Goal: Transaction & Acquisition: Purchase product/service

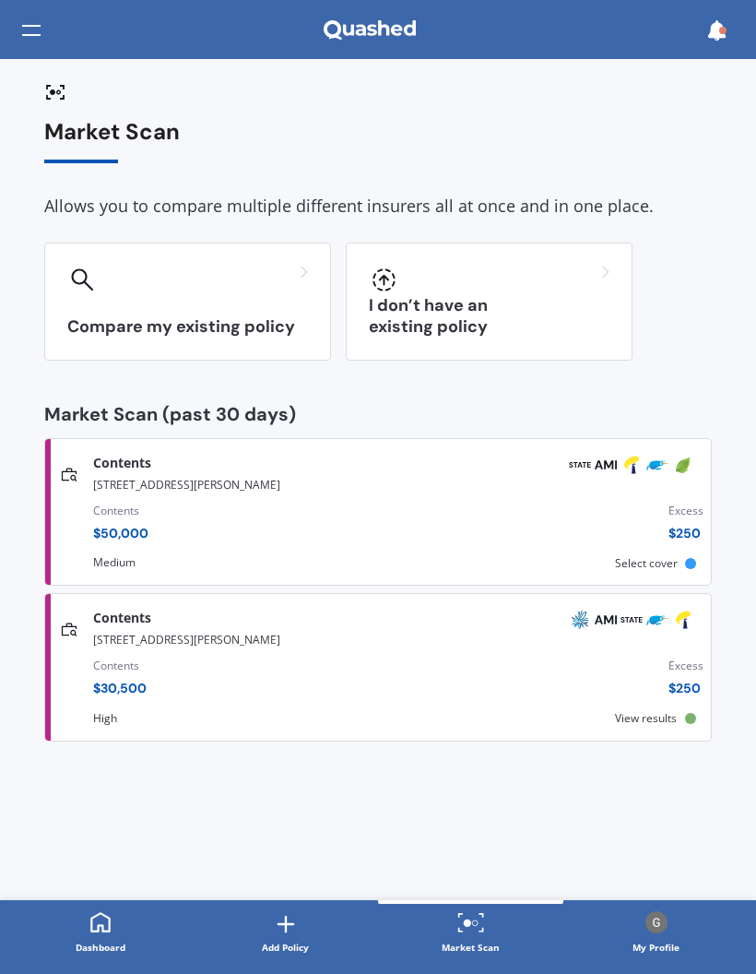
click at [128, 509] on div "Contents" at bounding box center [120, 511] width 55 height 18
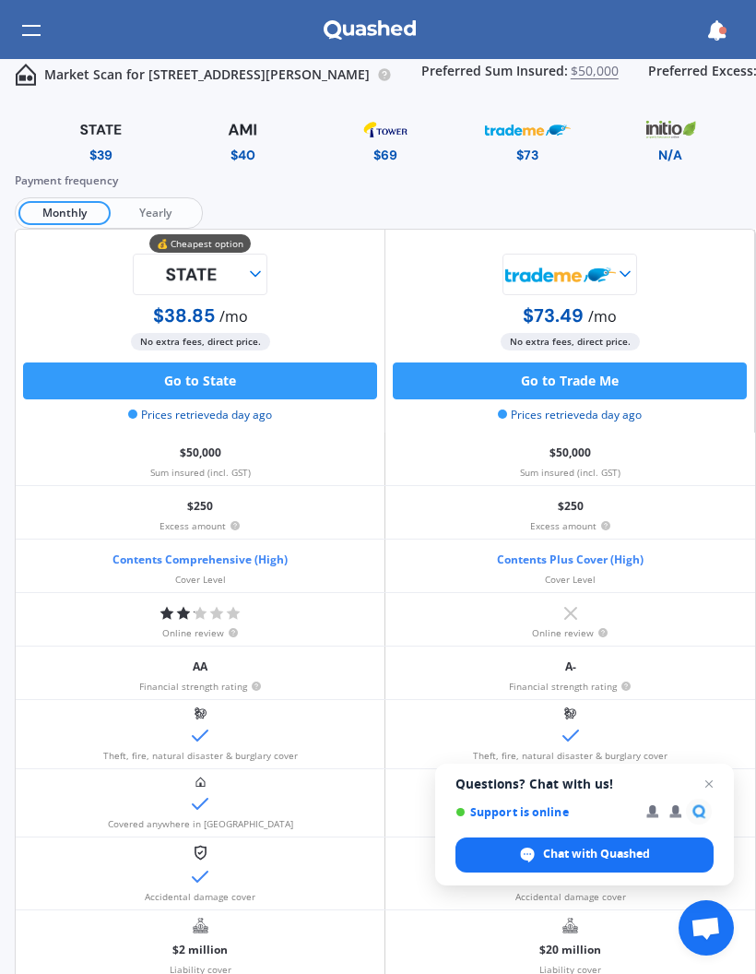
click at [236, 127] on img at bounding box center [242, 129] width 85 height 32
click at [503, 556] on div "Contents Plus (High) Cover Level" at bounding box center [570, 565] width 370 height 53
click at [522, 554] on p "Contents Plus (High)" at bounding box center [571, 560] width 112 height 27
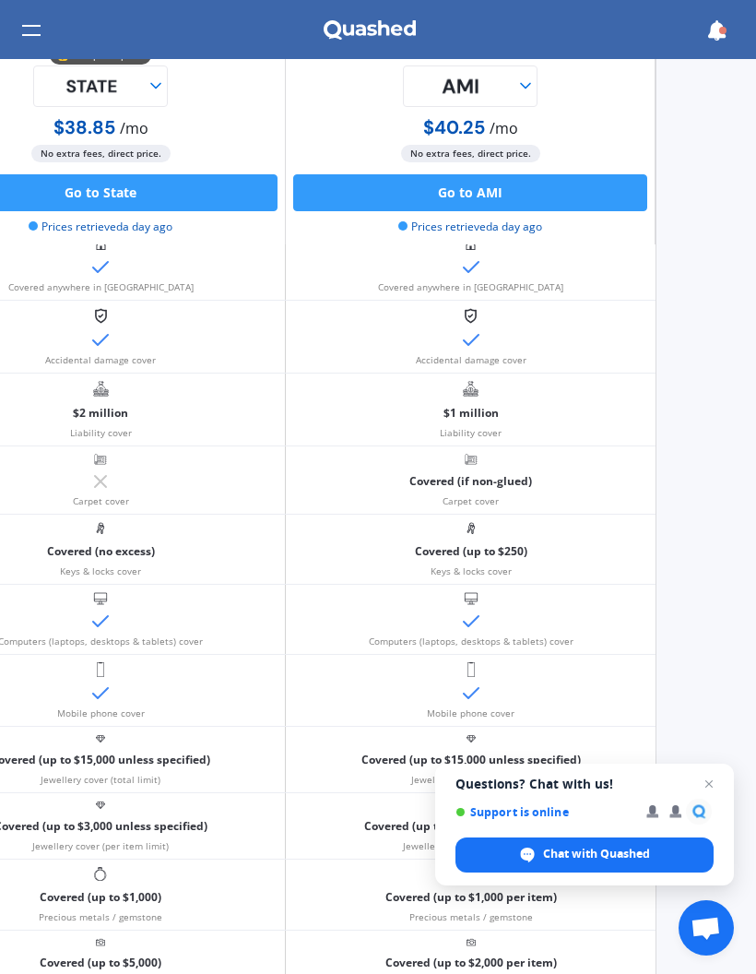
scroll to position [537, 100]
click at [463, 410] on p "$1 million" at bounding box center [471, 413] width 55 height 27
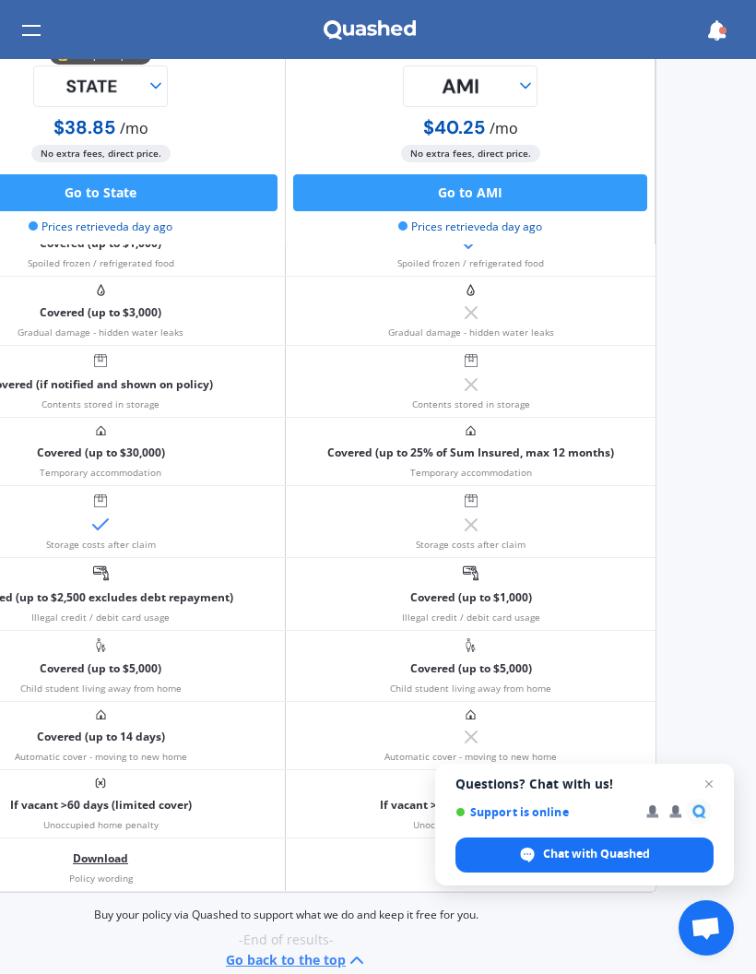
scroll to position [1822, 100]
click at [314, 961] on button "Go back to the top" at bounding box center [297, 961] width 142 height 22
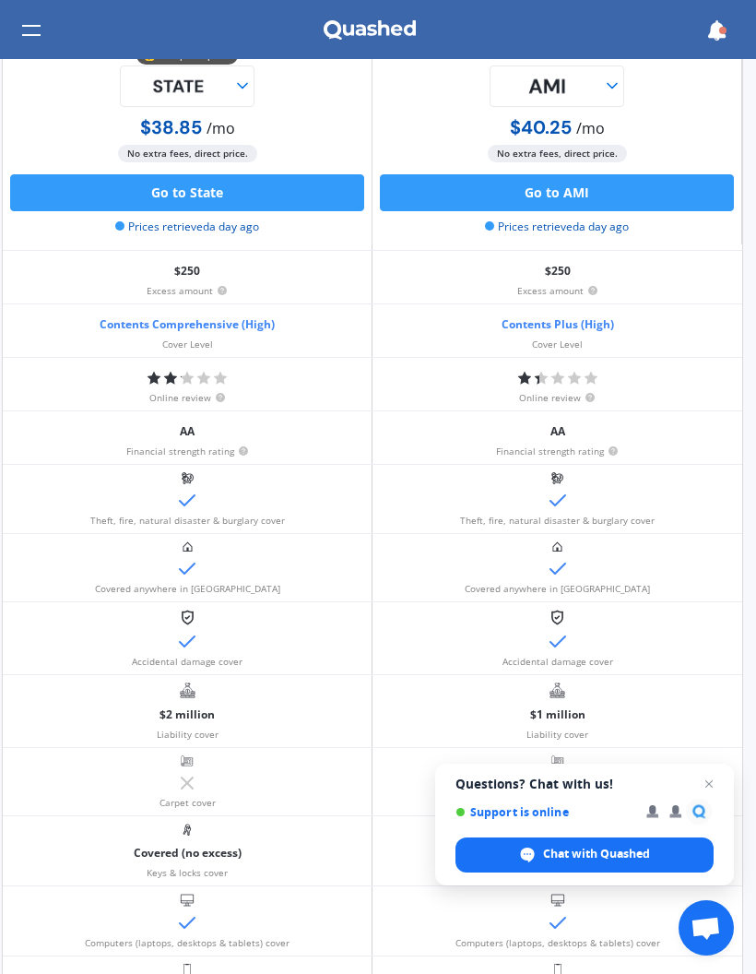
scroll to position [0, 0]
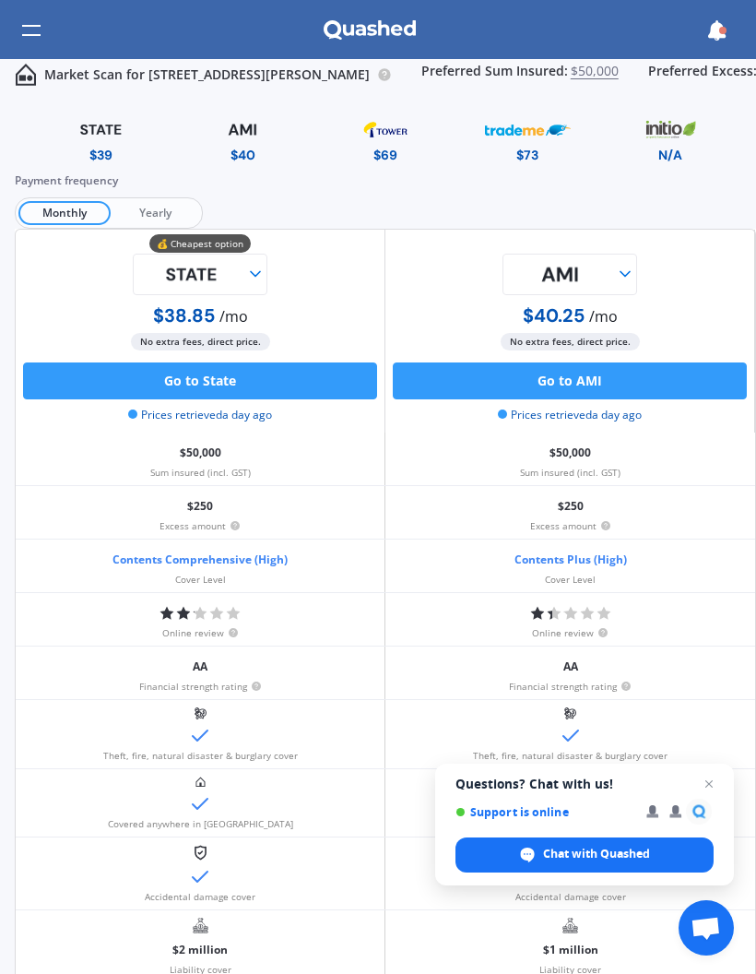
click at [40, 35] on div at bounding box center [31, 30] width 18 height 35
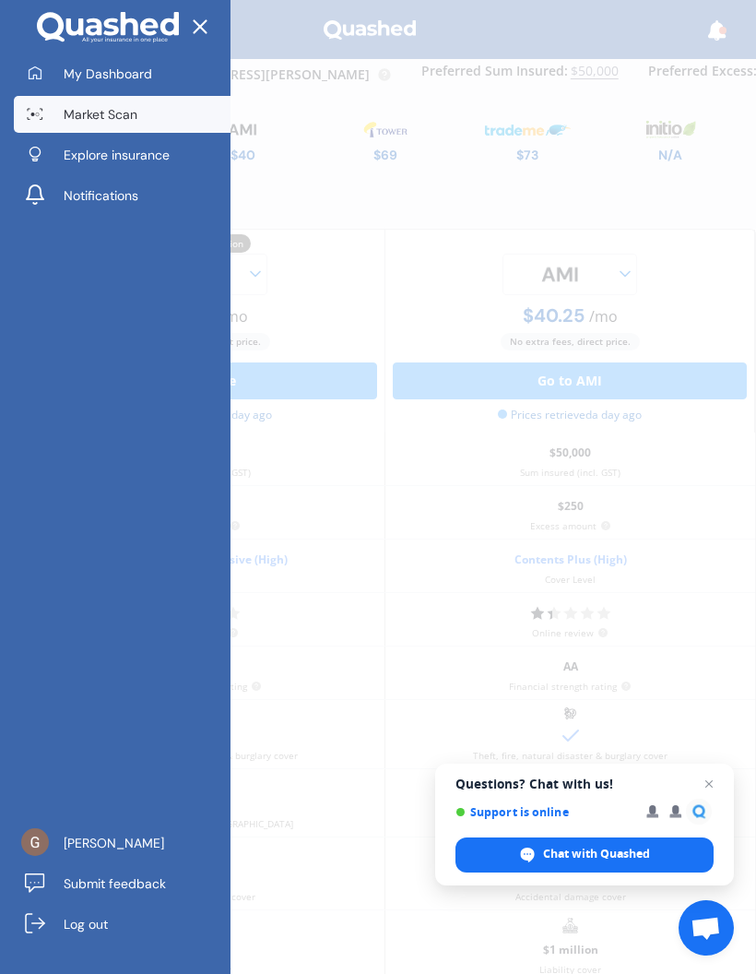
click at [153, 158] on span "Explore insurance" at bounding box center [117, 155] width 106 height 18
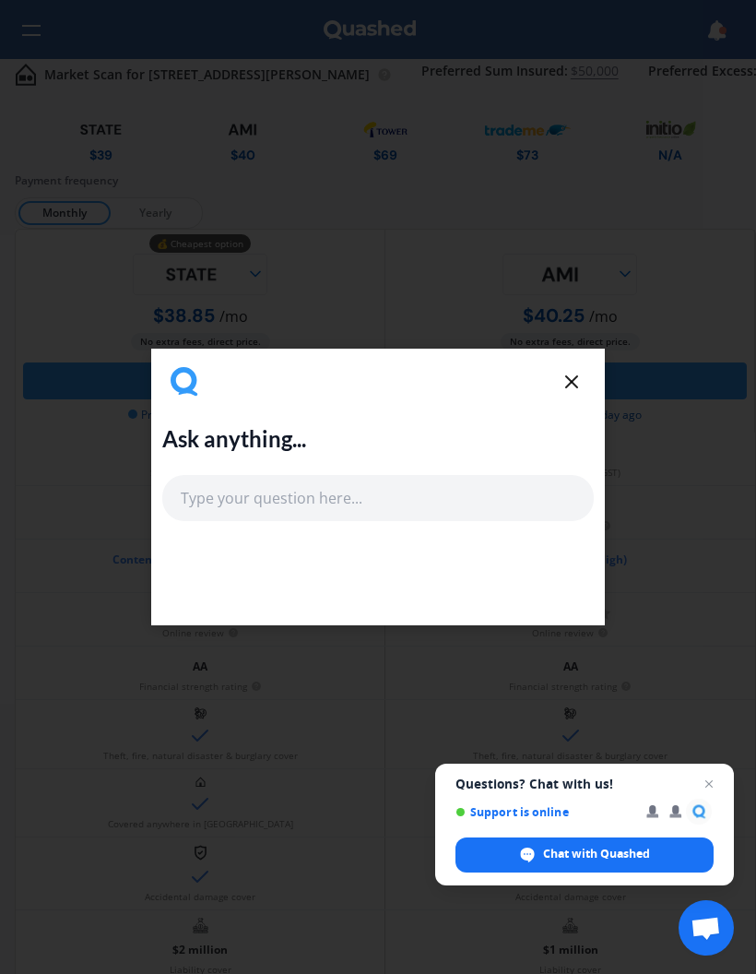
click at [574, 379] on line at bounding box center [571, 381] width 11 height 11
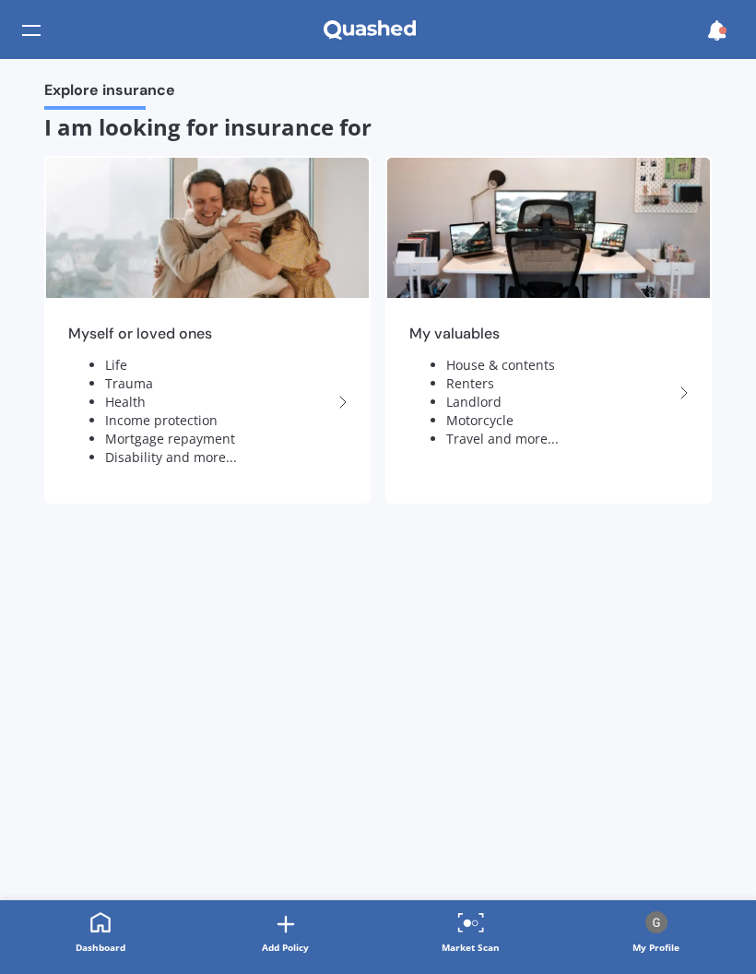
click at [481, 381] on li "Renters" at bounding box center [559, 383] width 227 height 18
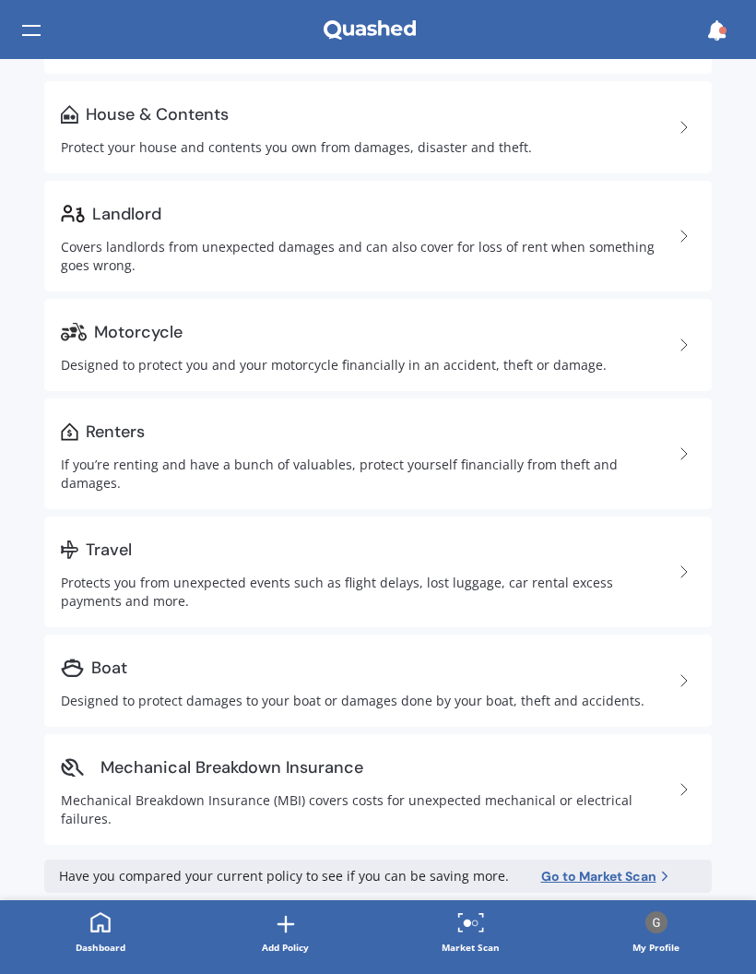
scroll to position [439, 0]
click at [334, 456] on div "If you’re renting and have a bunch of valuables, protect yourself financially f…" at bounding box center [367, 474] width 612 height 37
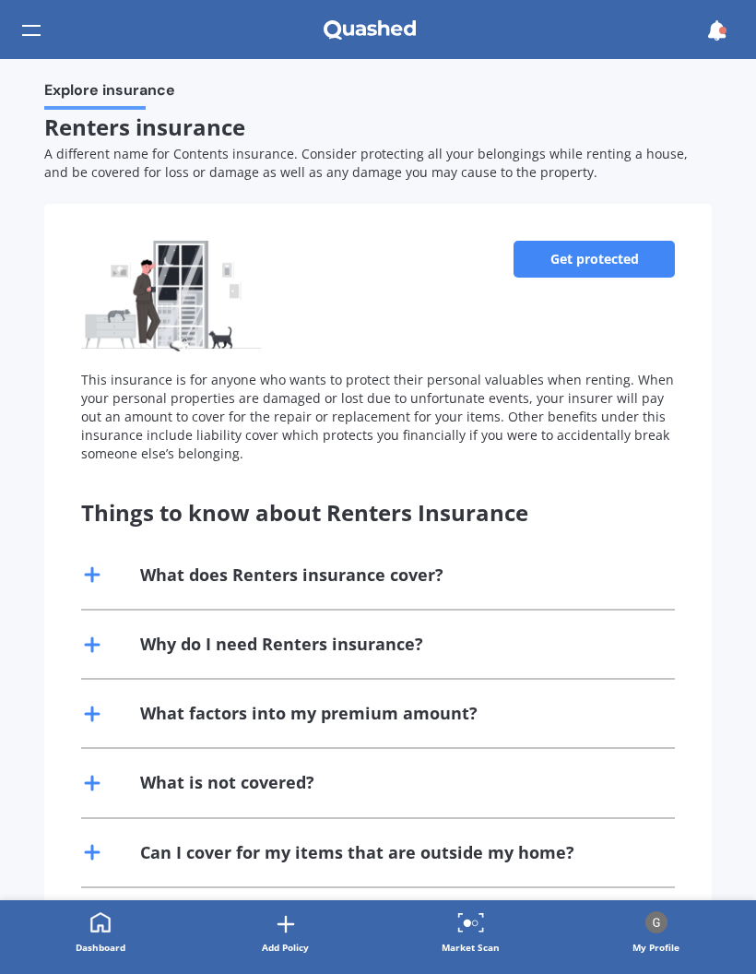
click at [200, 563] on div "What does Renters insurance cover?" at bounding box center [291, 574] width 303 height 23
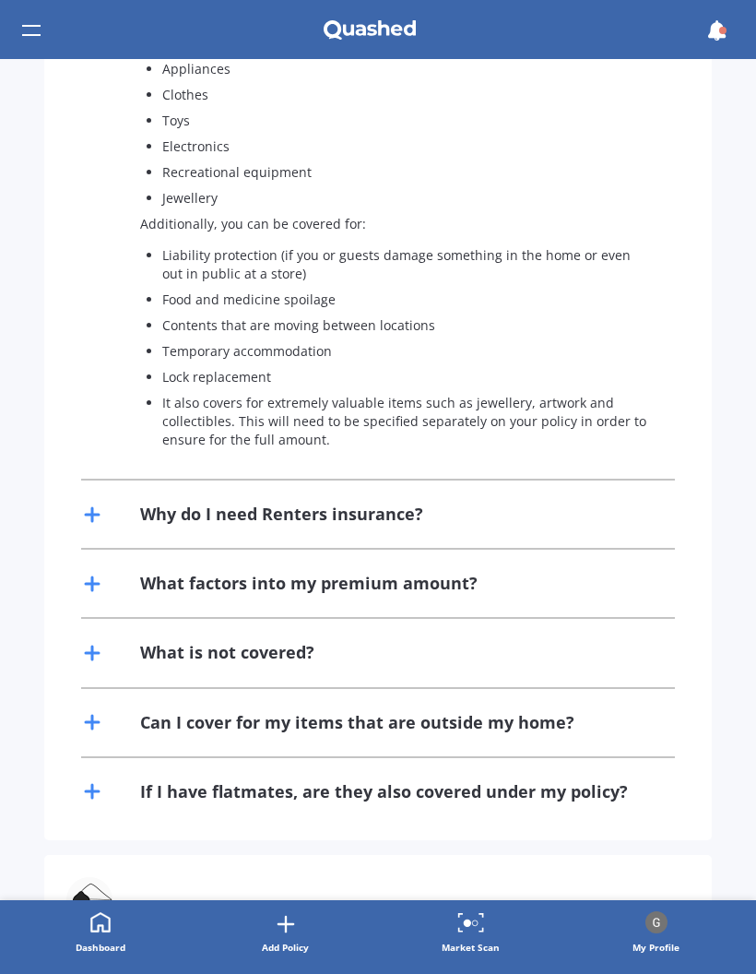
scroll to position [608, 0]
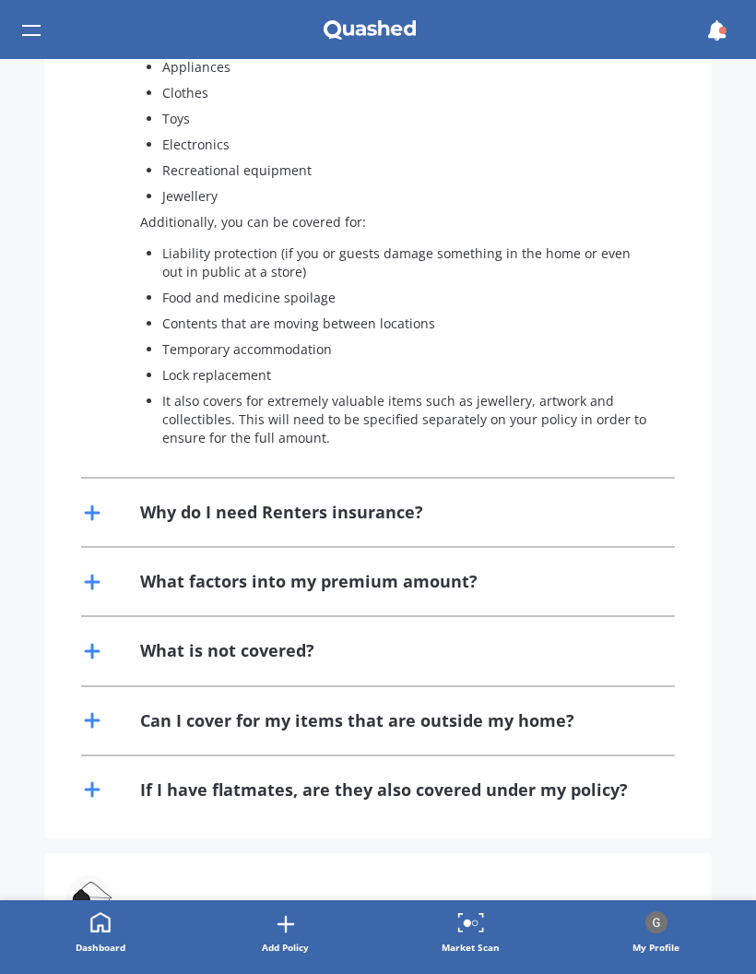
click at [134, 511] on div "Why do I need Renters insurance?" at bounding box center [378, 512] width 594 height 67
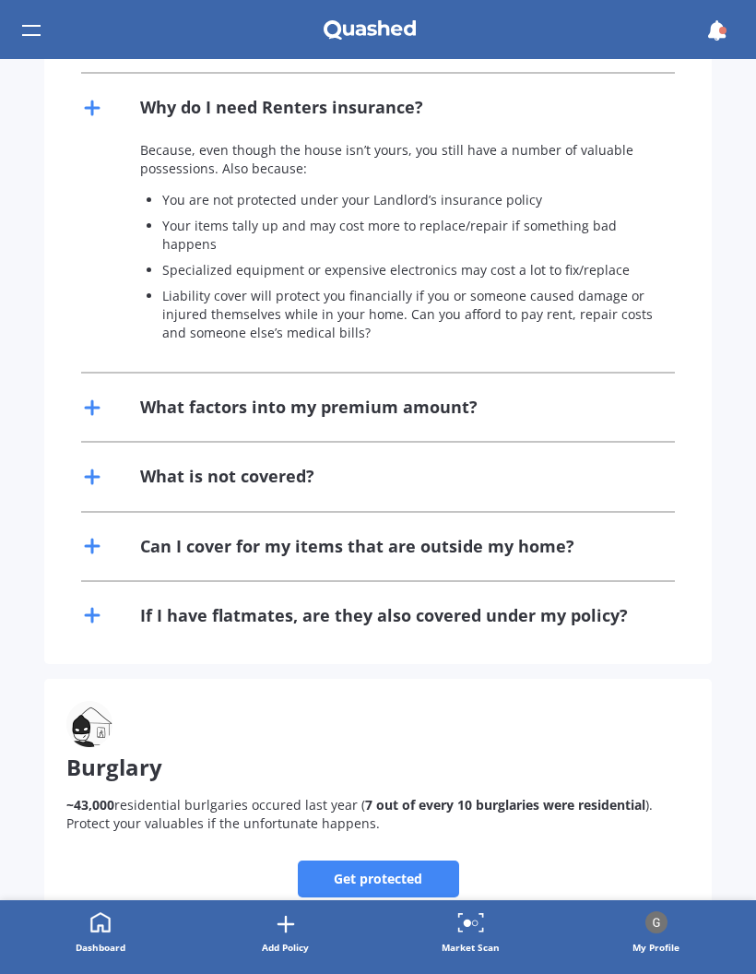
scroll to position [1013, 0]
click at [101, 396] on icon at bounding box center [92, 407] width 22 height 22
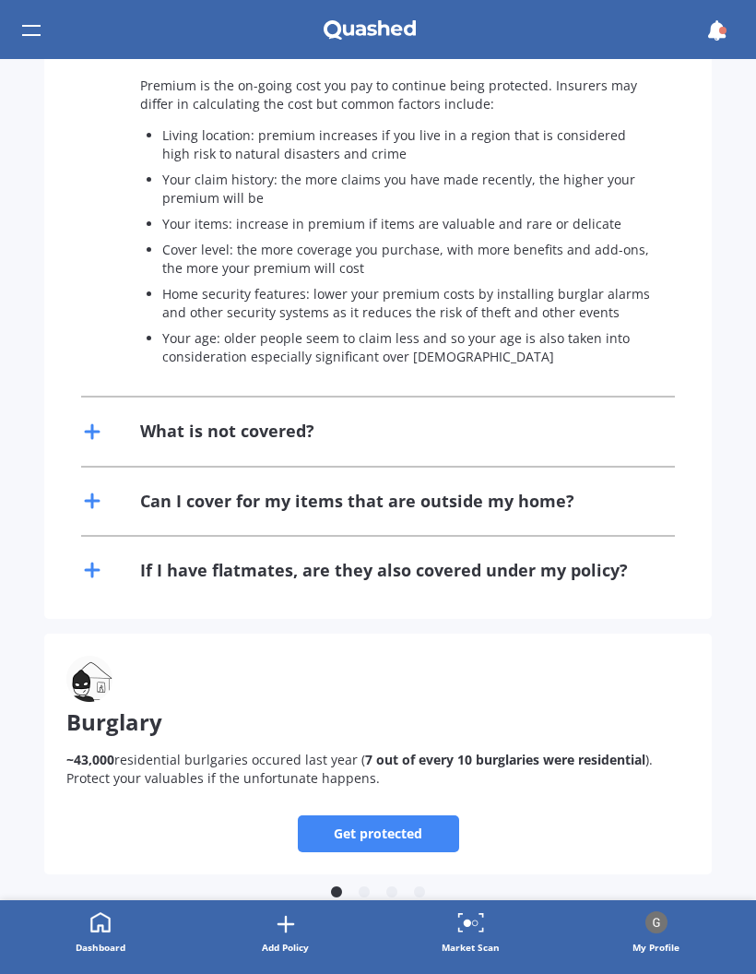
scroll to position [1378, 0]
click at [86, 420] on icon at bounding box center [92, 431] width 22 height 22
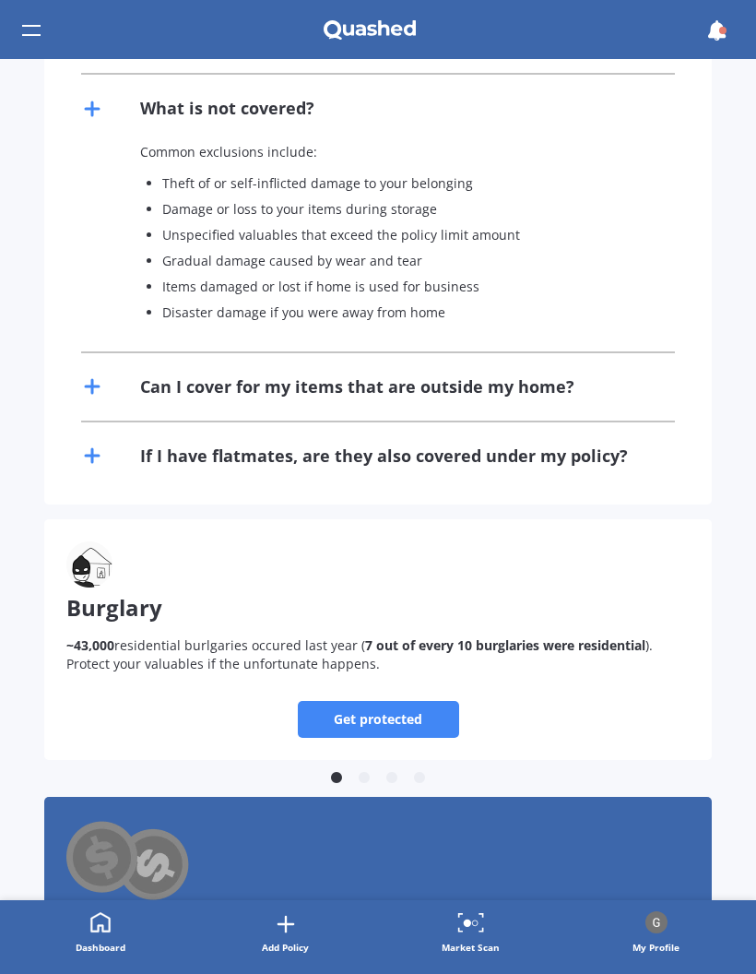
scroll to position [1699, 0]
click at [104, 429] on div "If I have flatmates, are they also covered under my policy?" at bounding box center [378, 455] width 594 height 67
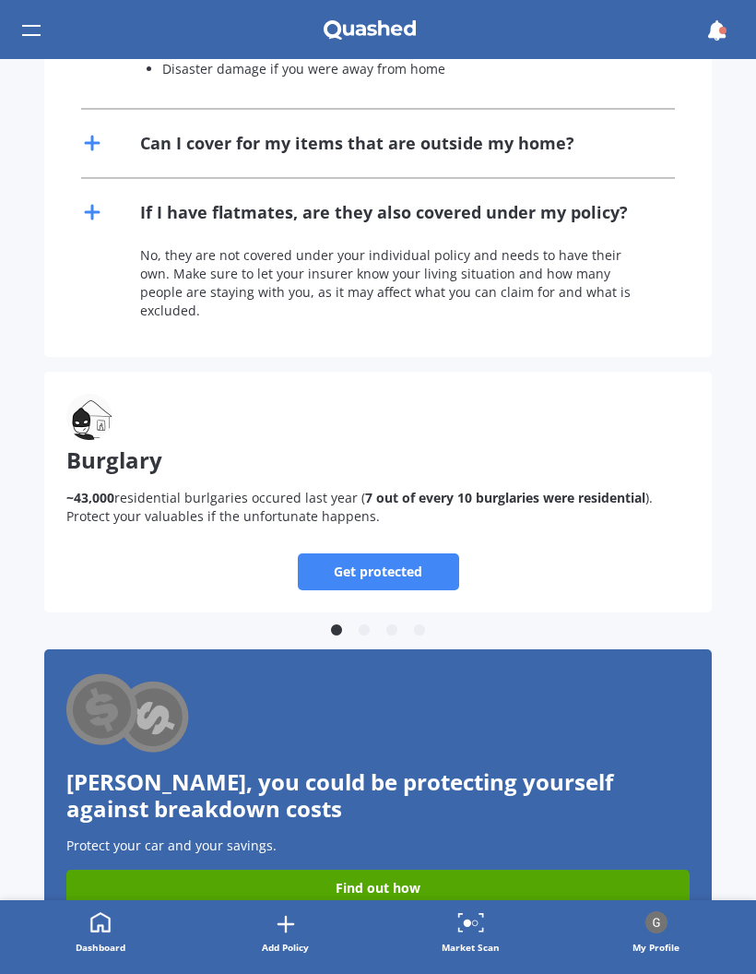
scroll to position [1942, 0]
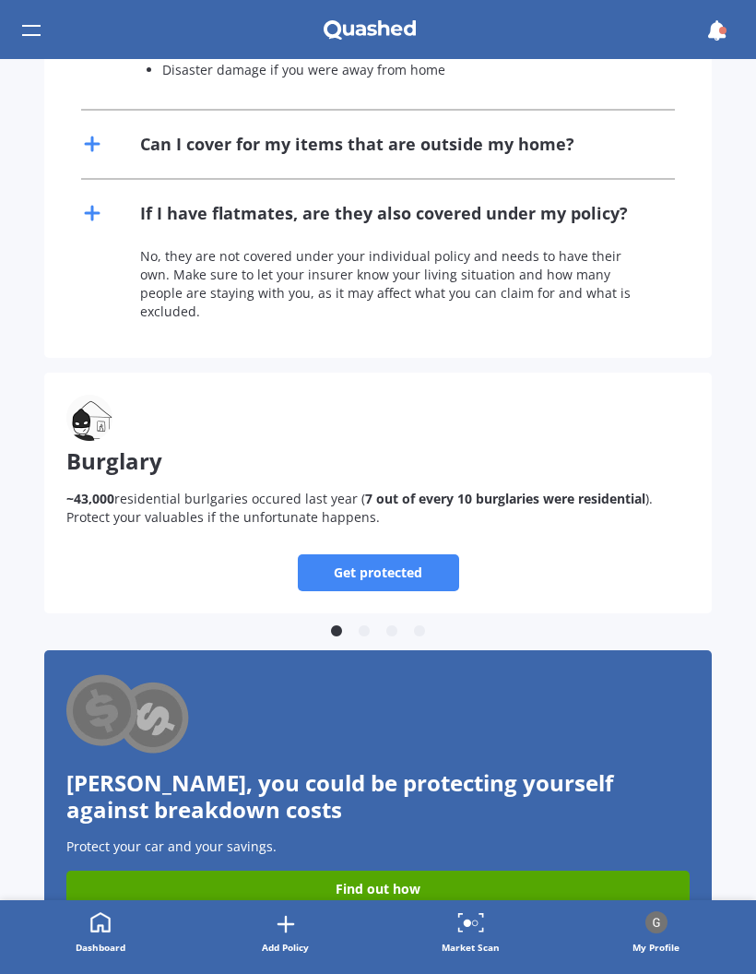
click at [363, 554] on link "Get protected" at bounding box center [378, 572] width 161 height 37
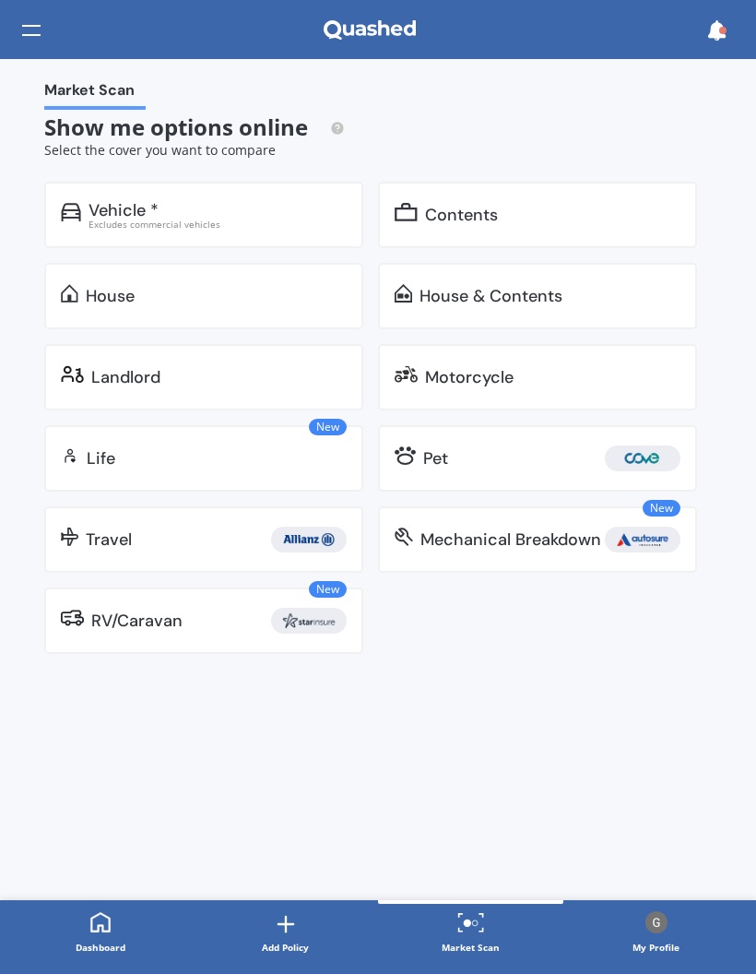
click at [441, 206] on div "Contents" at bounding box center [461, 215] width 73 height 18
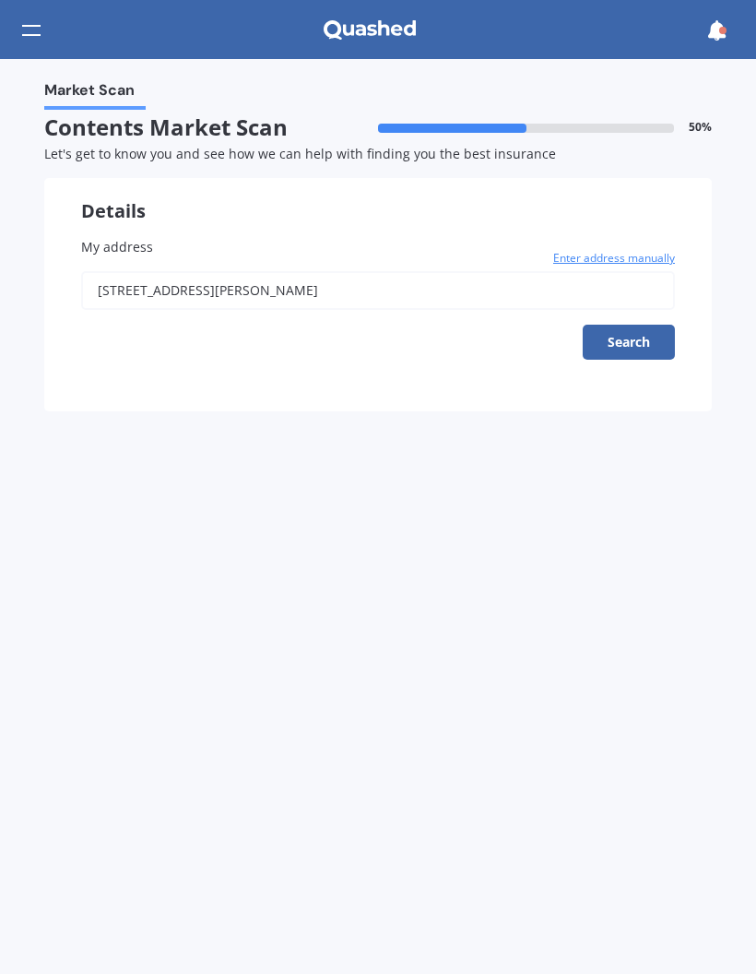
click at [621, 338] on button "Search" at bounding box center [629, 342] width 92 height 35
type input "[STREET_ADDRESS][PERSON_NAME]"
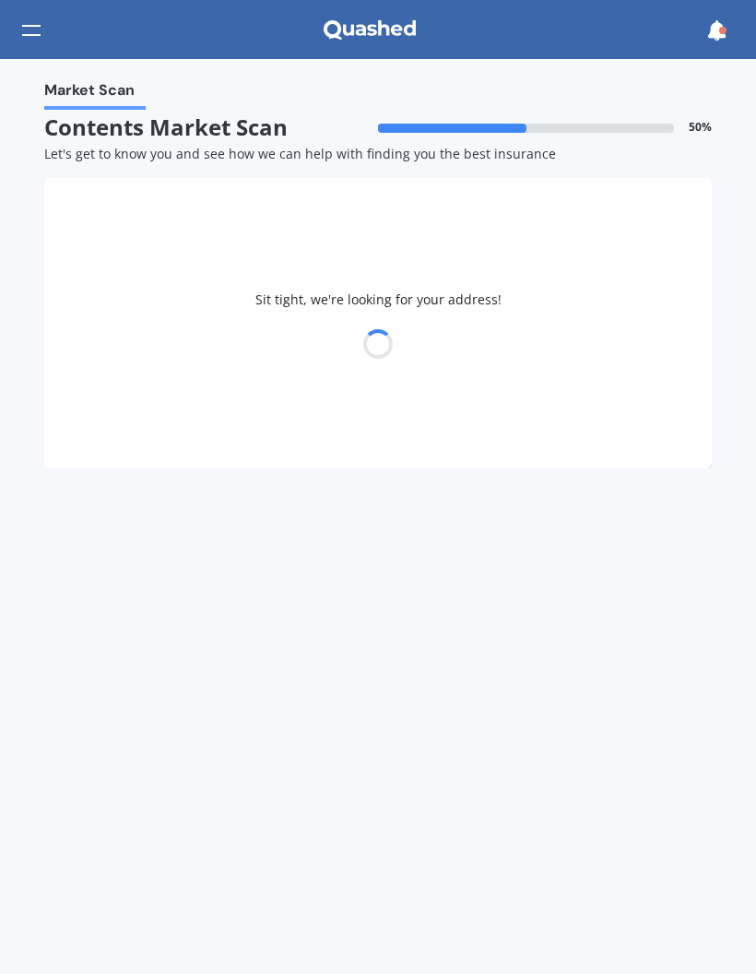
select select "20"
select select "05"
select select "1952"
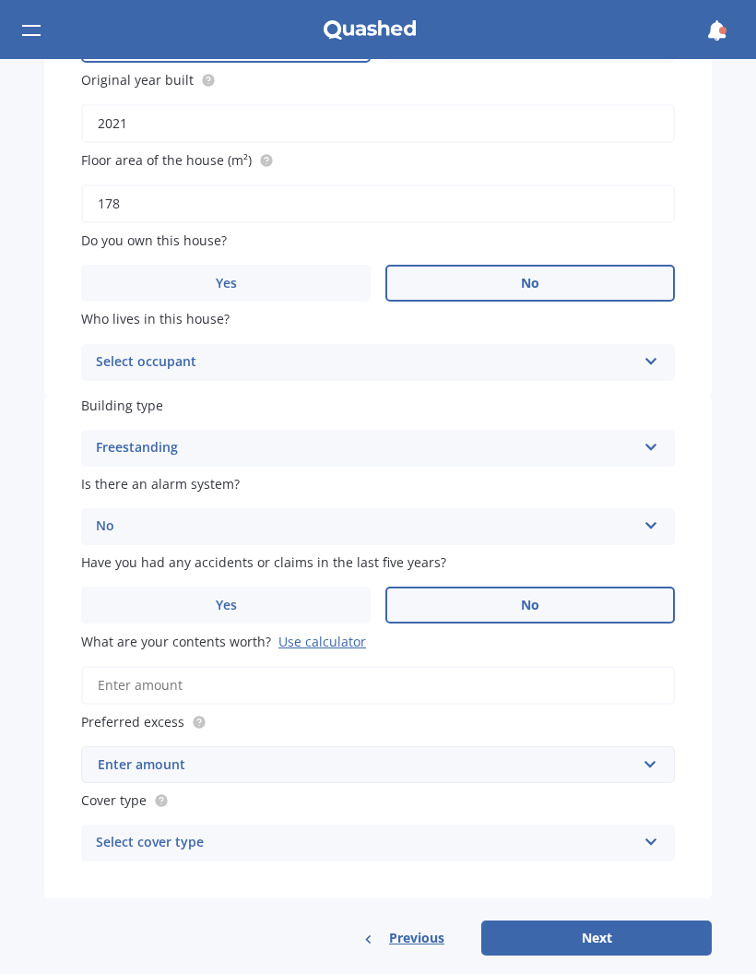
scroll to position [411, 0]
click at [659, 345] on div "Select occupant Tenant" at bounding box center [378, 363] width 594 height 37
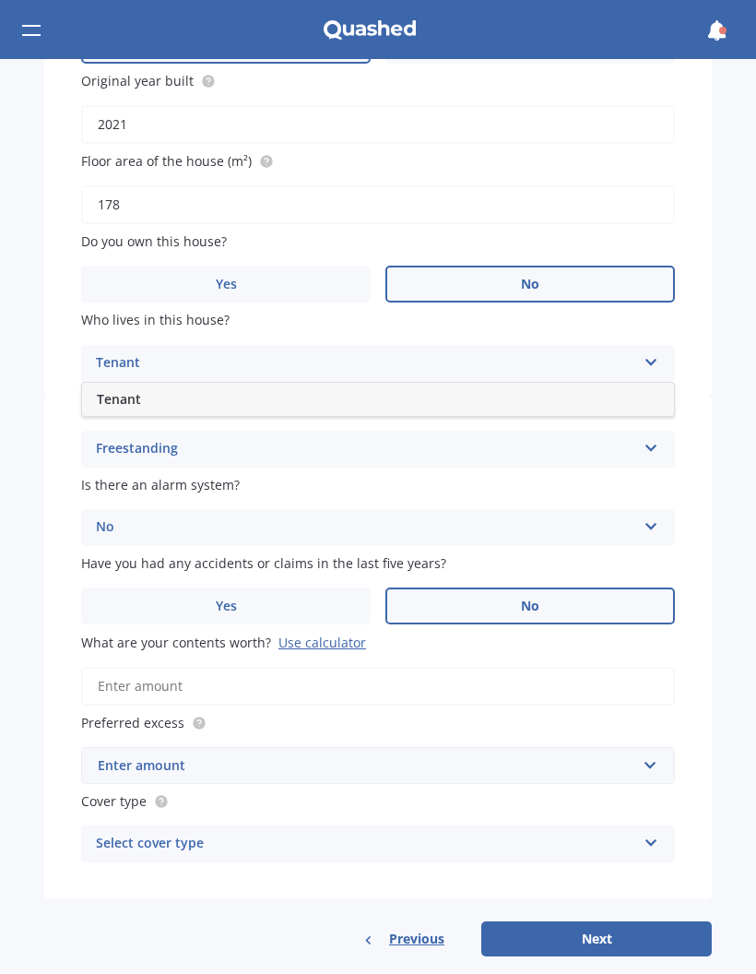
click at [147, 667] on input "What are your contents worth? Use calculator" at bounding box center [378, 686] width 594 height 39
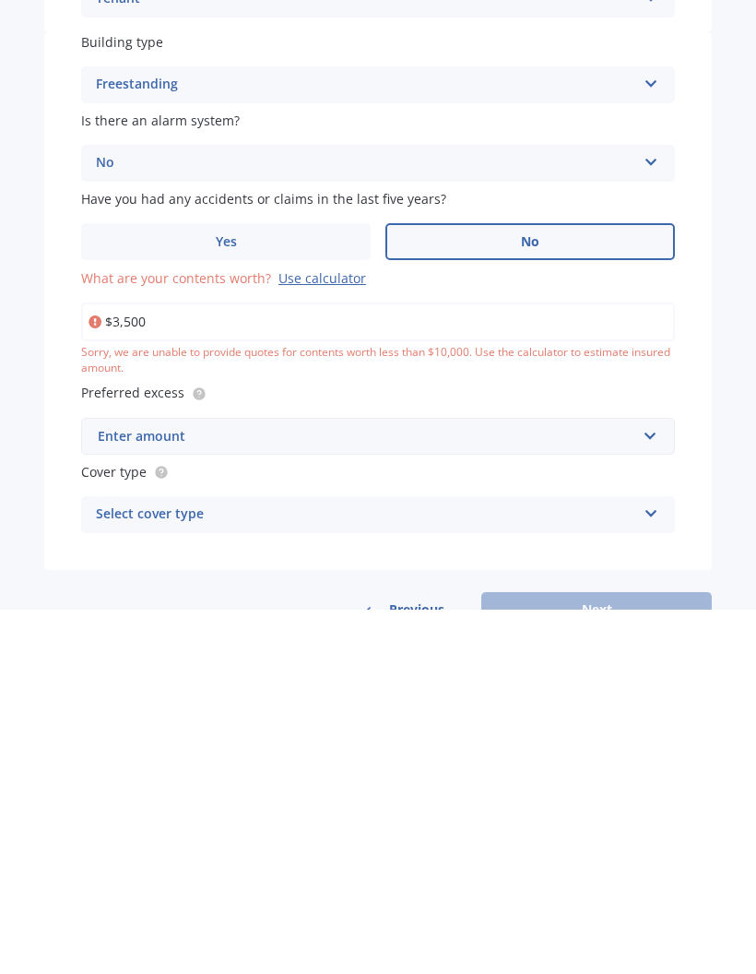
type input "$35,000"
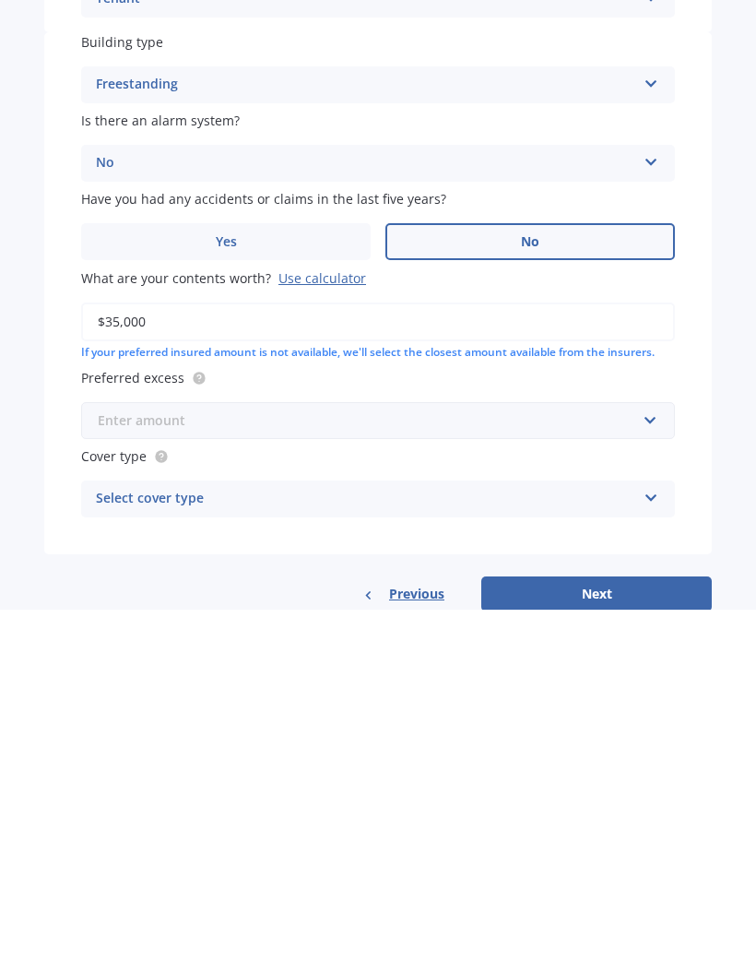
click at [658, 767] on input "text" at bounding box center [371, 784] width 577 height 35
click at [107, 845] on span "$300" at bounding box center [112, 854] width 30 height 18
click at [646, 852] on icon at bounding box center [652, 858] width 16 height 13
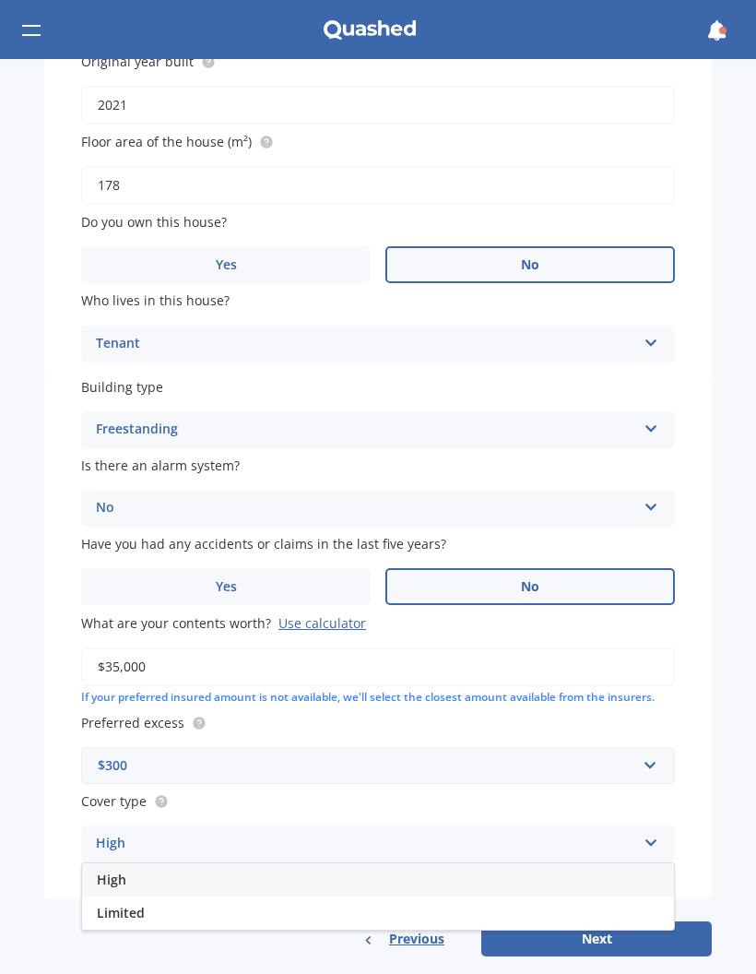
scroll to position [430, 0]
click at [112, 871] on span "High" at bounding box center [112, 880] width 30 height 18
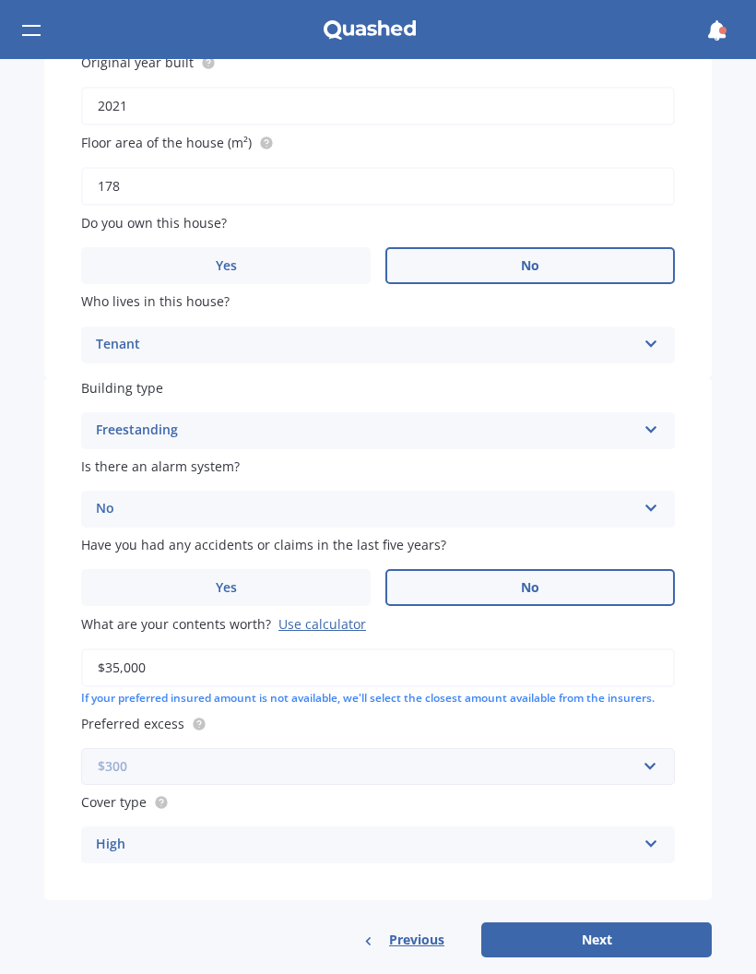
click at [162, 763] on input "text" at bounding box center [371, 766] width 577 height 35
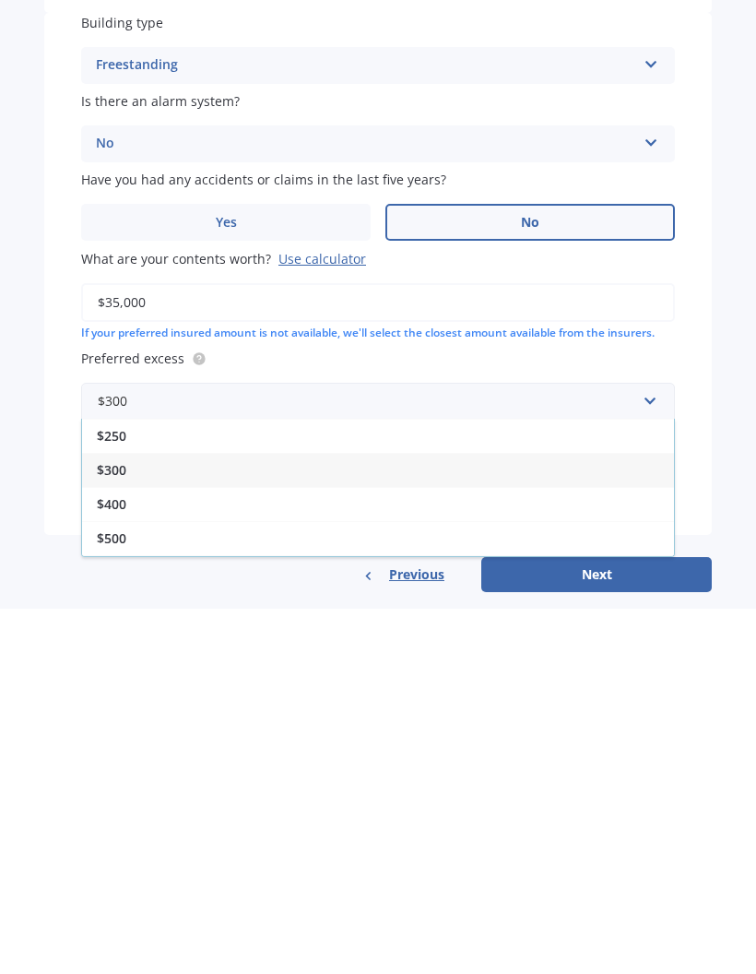
click at [574, 922] on button "Next" at bounding box center [596, 939] width 231 height 35
select select "20"
select select "05"
select select "1952"
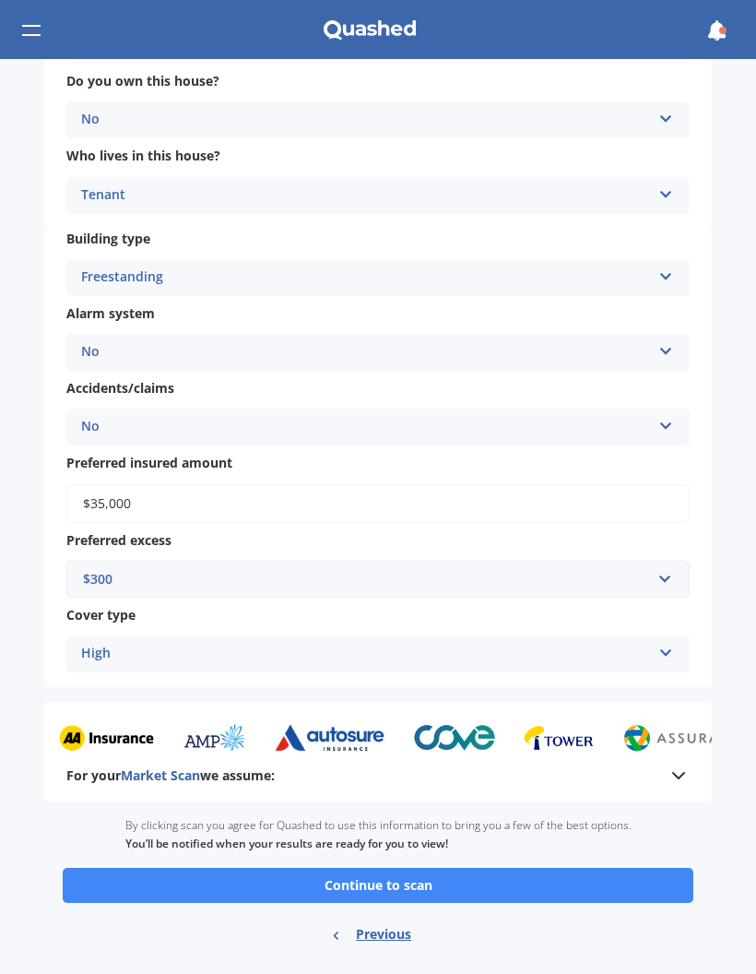
scroll to position [527, 0]
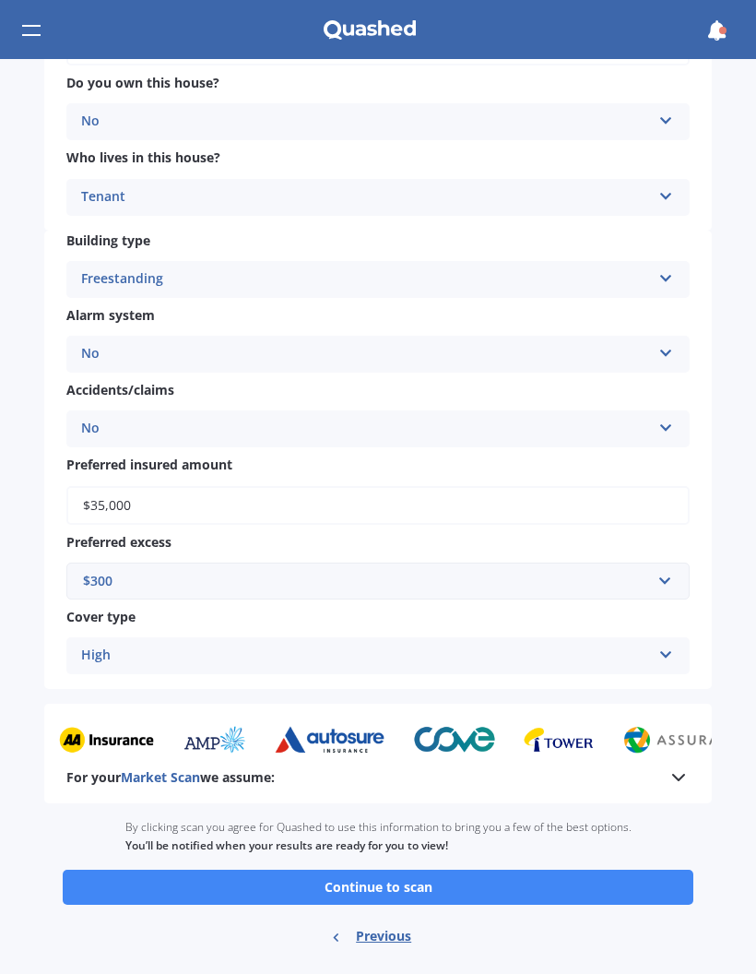
click at [104, 608] on span "Cover type" at bounding box center [100, 617] width 69 height 18
click at [669, 645] on icon at bounding box center [666, 651] width 16 height 13
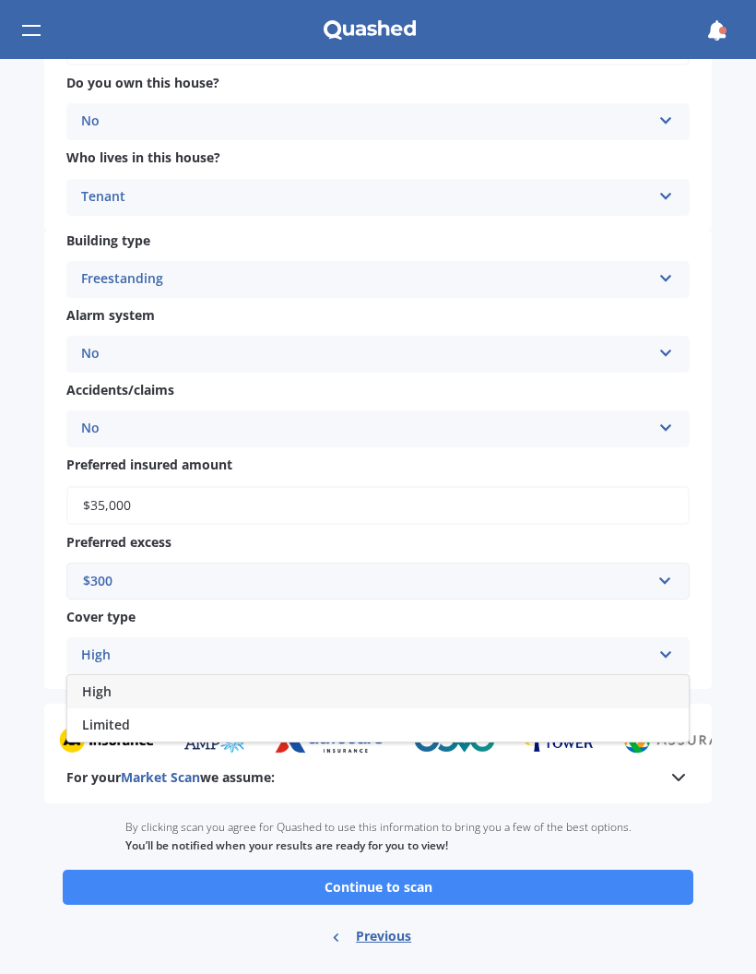
click at [98, 645] on div "High" at bounding box center [366, 656] width 570 height 22
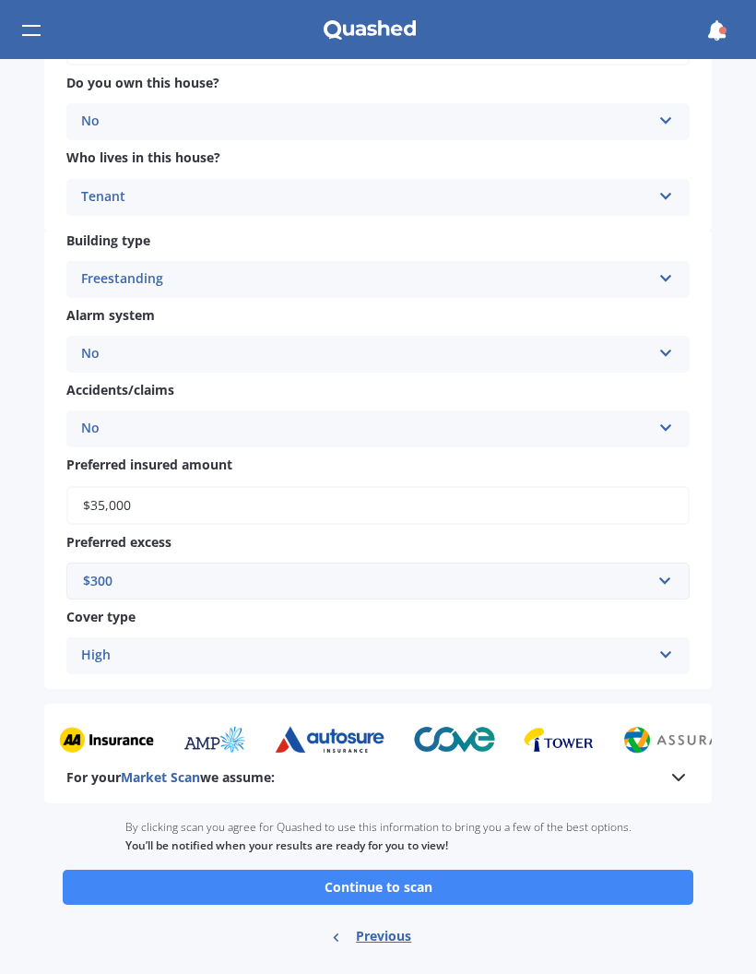
click at [278, 871] on button "Continue to scan" at bounding box center [378, 887] width 631 height 35
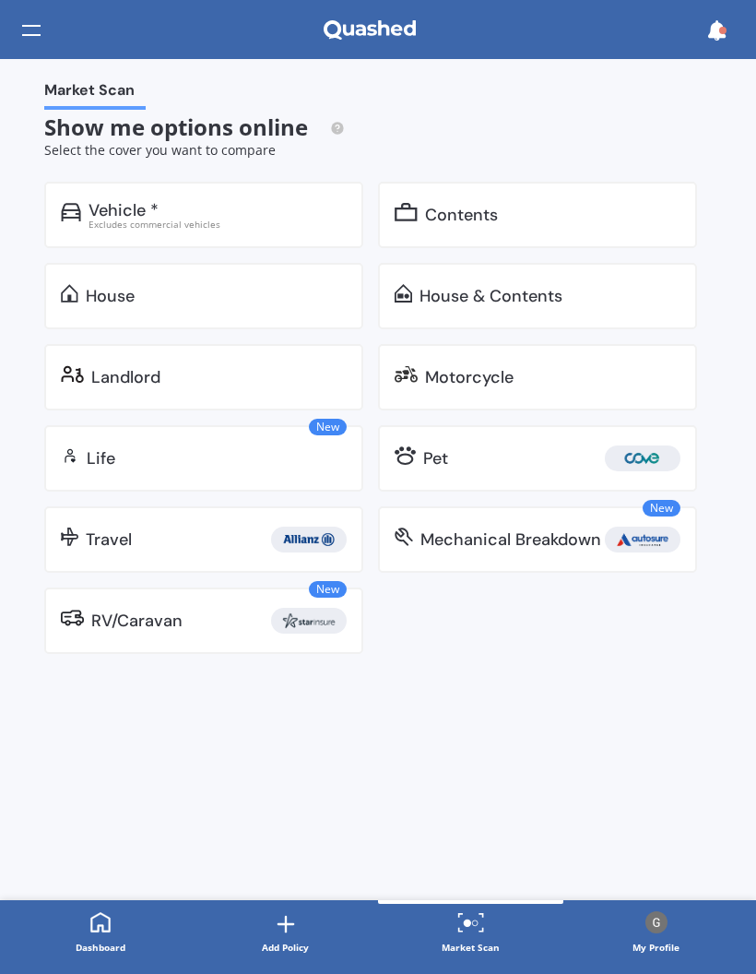
click at [24, 21] on div at bounding box center [31, 30] width 18 height 35
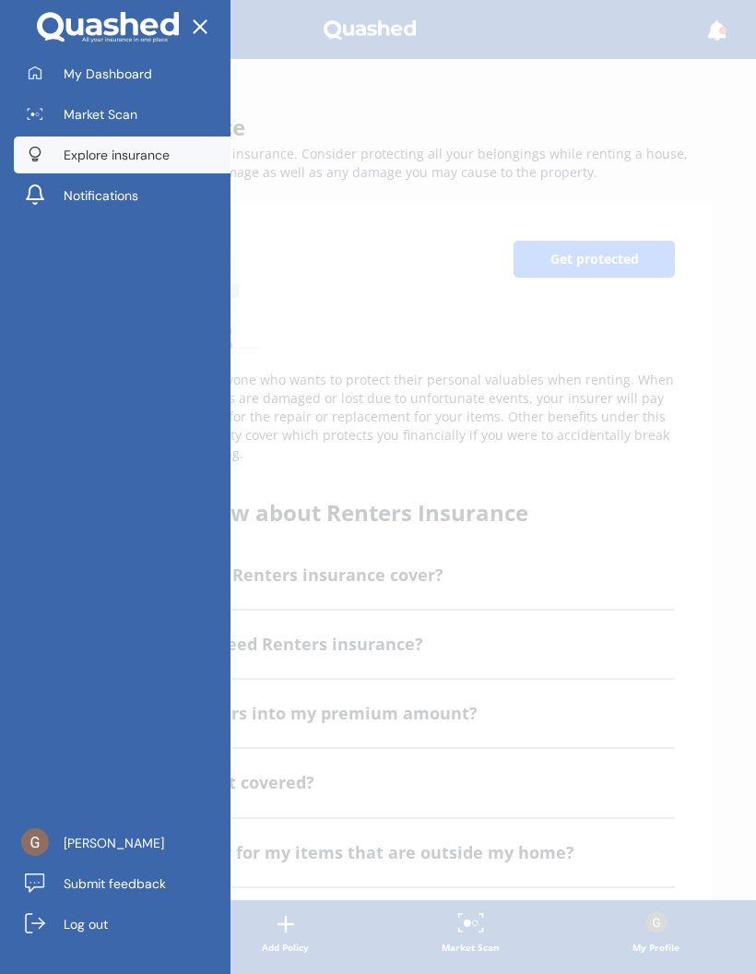
click at [98, 201] on span "Notifications" at bounding box center [101, 195] width 75 height 18
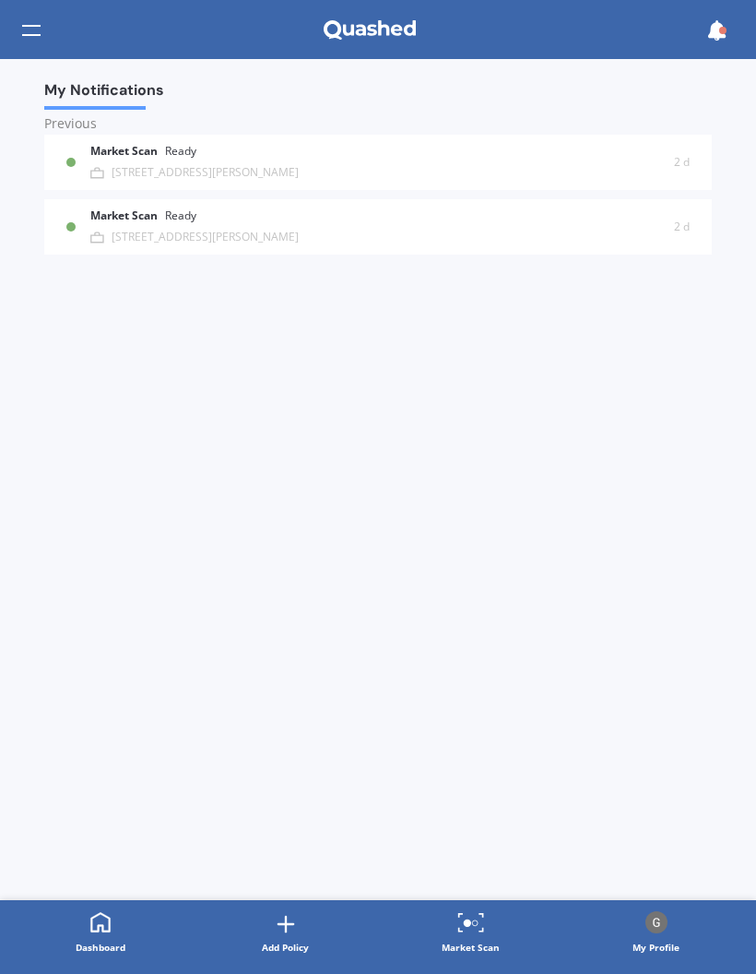
click at [114, 150] on b "Market Scan" at bounding box center [127, 151] width 75 height 13
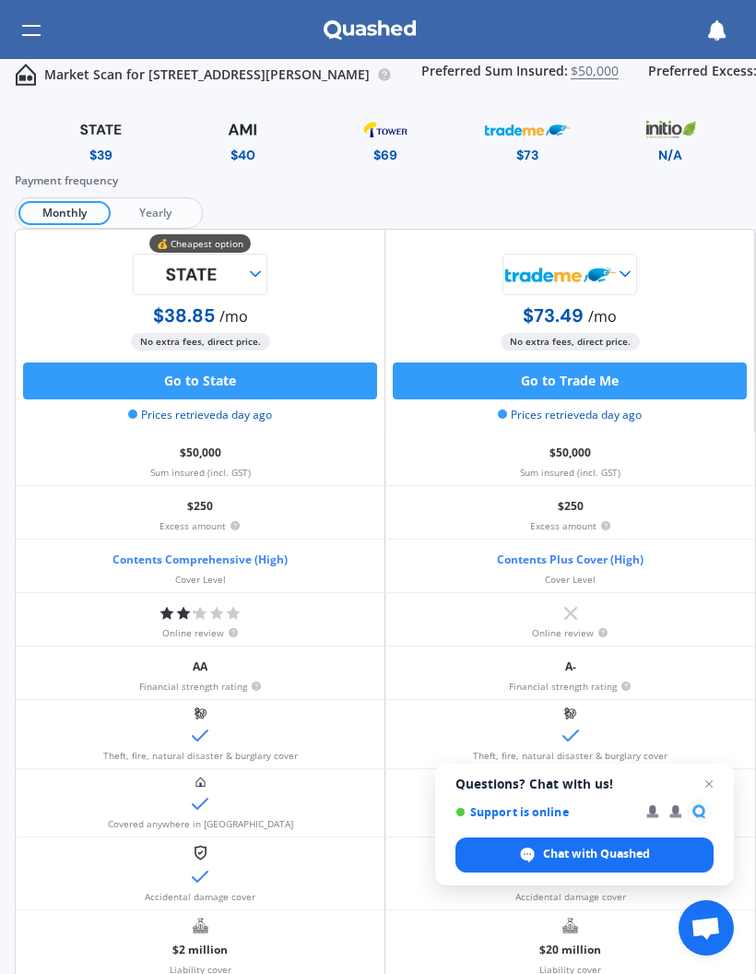
click at [236, 129] on img at bounding box center [242, 129] width 85 height 32
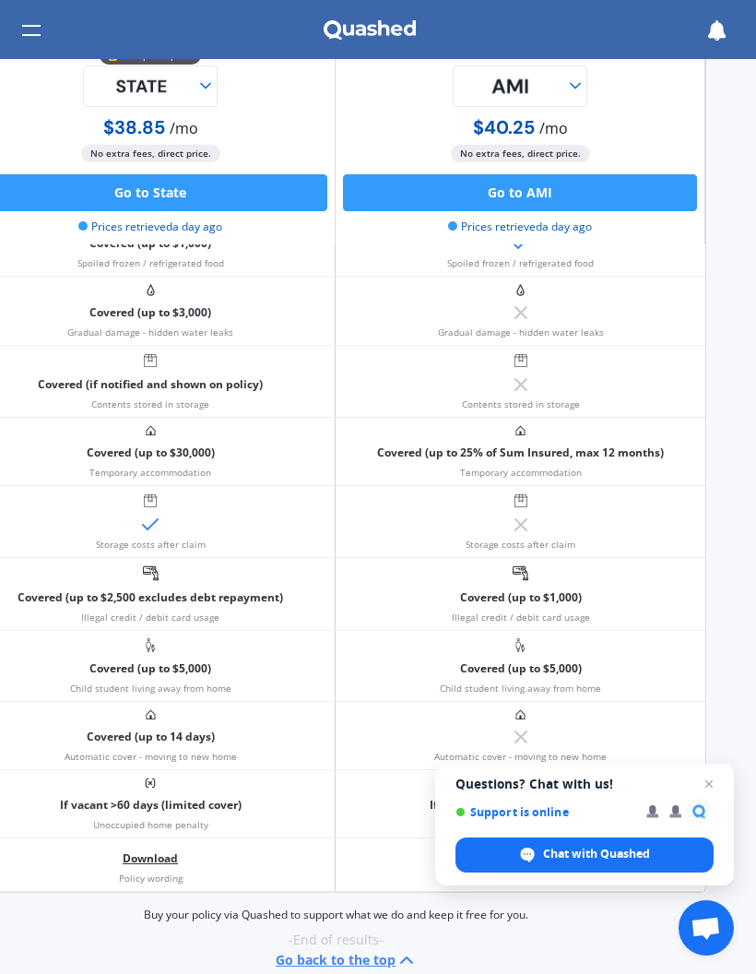
scroll to position [1822, 50]
click at [716, 778] on span "Close chat" at bounding box center [709, 784] width 22 height 22
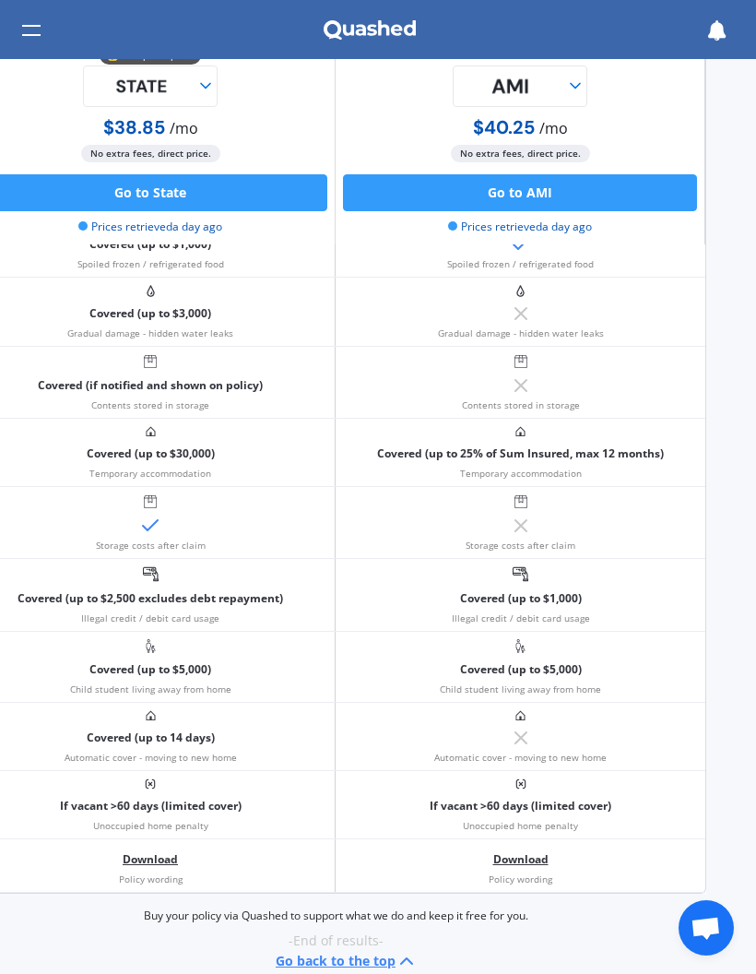
click at [481, 191] on button "Go to AMI" at bounding box center [520, 192] width 354 height 37
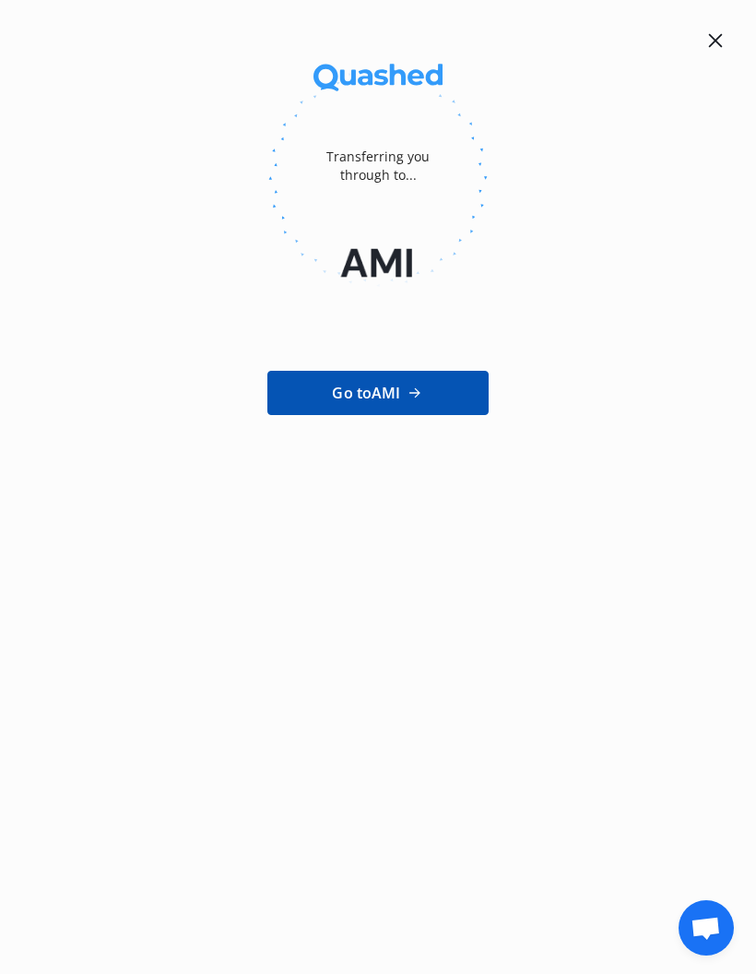
click at [373, 387] on span "Go to AMI" at bounding box center [366, 393] width 68 height 22
